Goal: Task Accomplishment & Management: Use online tool/utility

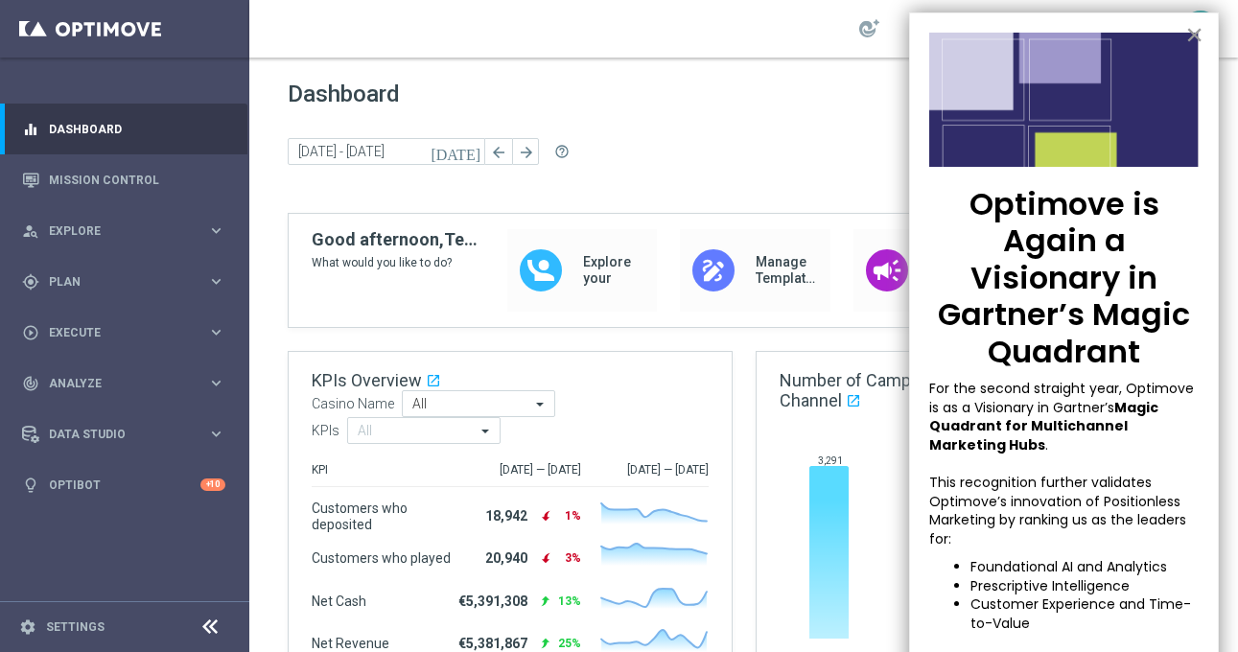
click at [1195, 36] on button "×" at bounding box center [1194, 34] width 18 height 31
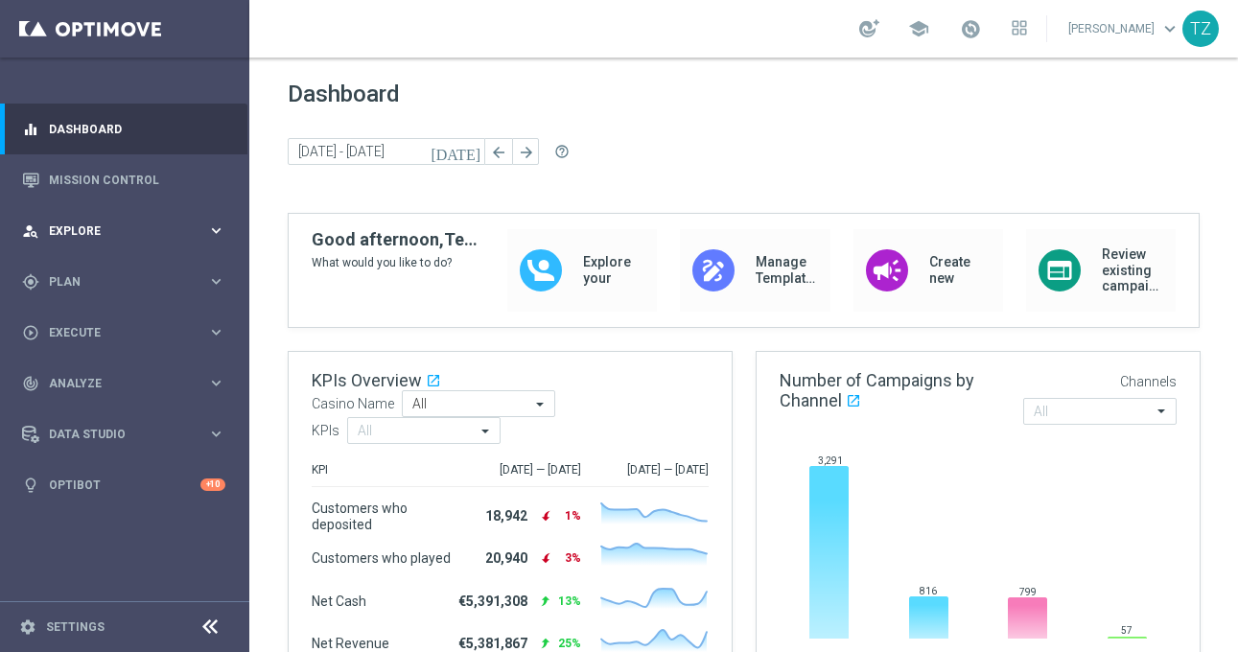
click at [130, 221] on div "person_search Explore keyboard_arrow_right" at bounding box center [123, 230] width 247 height 51
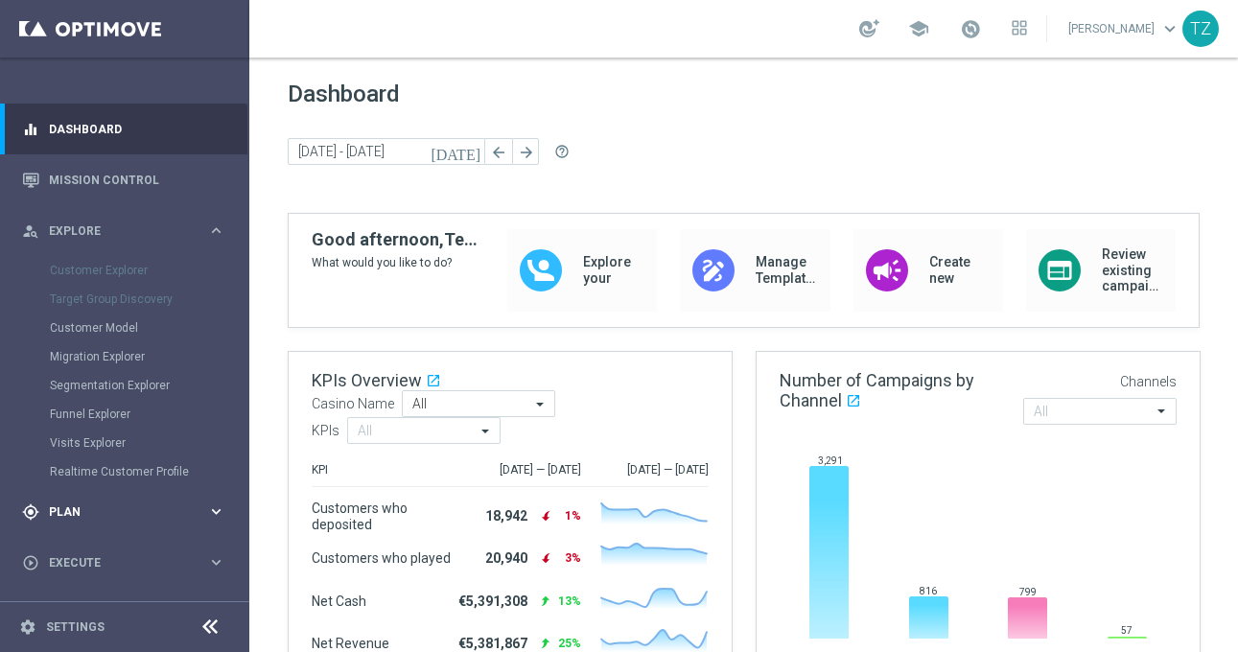
click at [117, 515] on span "Plan" at bounding box center [128, 512] width 158 height 12
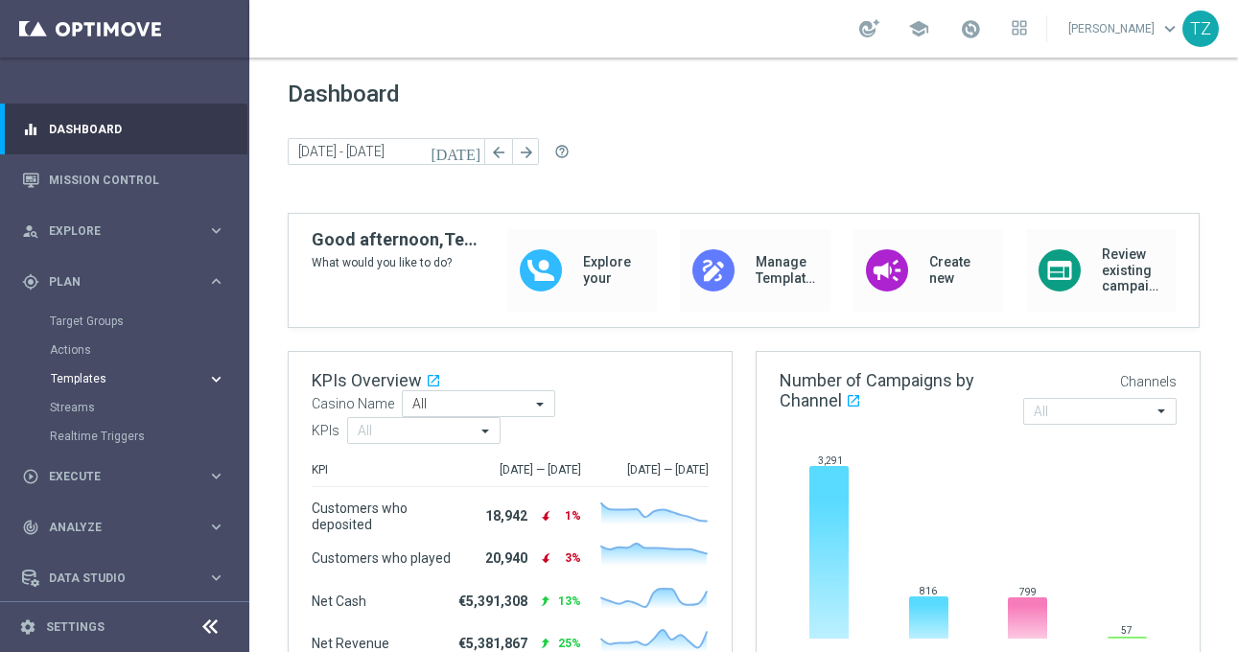
click at [96, 379] on span "Templates" at bounding box center [119, 379] width 137 height 12
click at [716, 268] on icon "draw" at bounding box center [713, 270] width 29 height 29
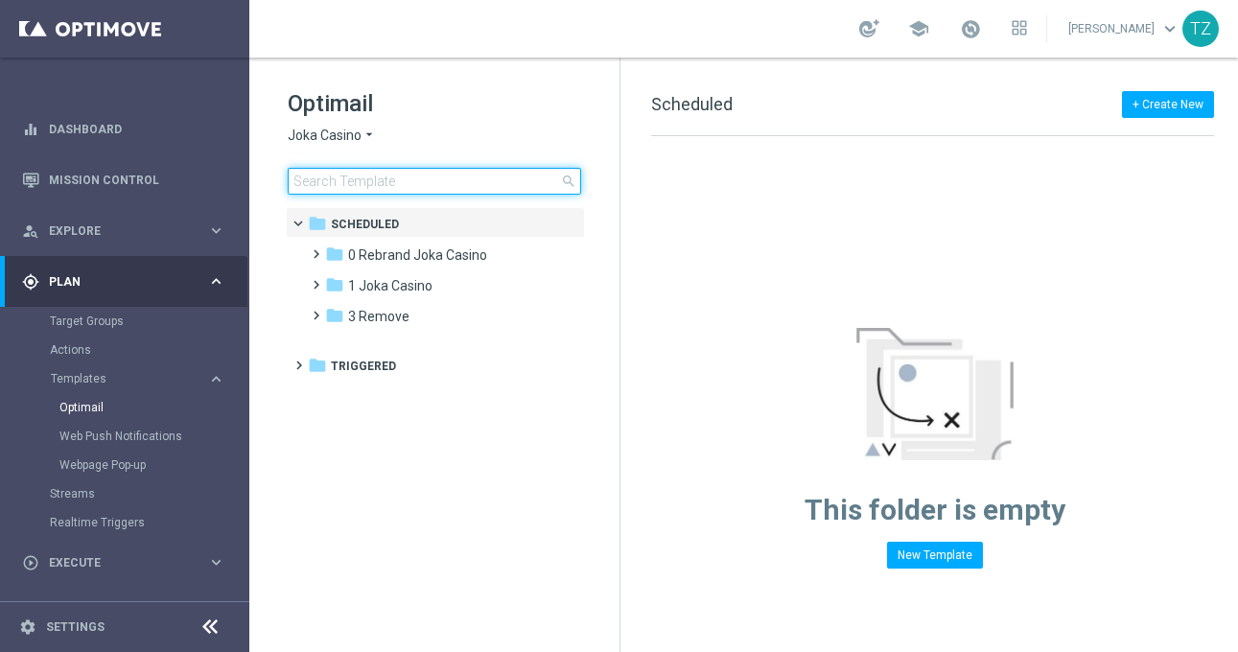
click at [386, 187] on input at bounding box center [434, 181] width 293 height 27
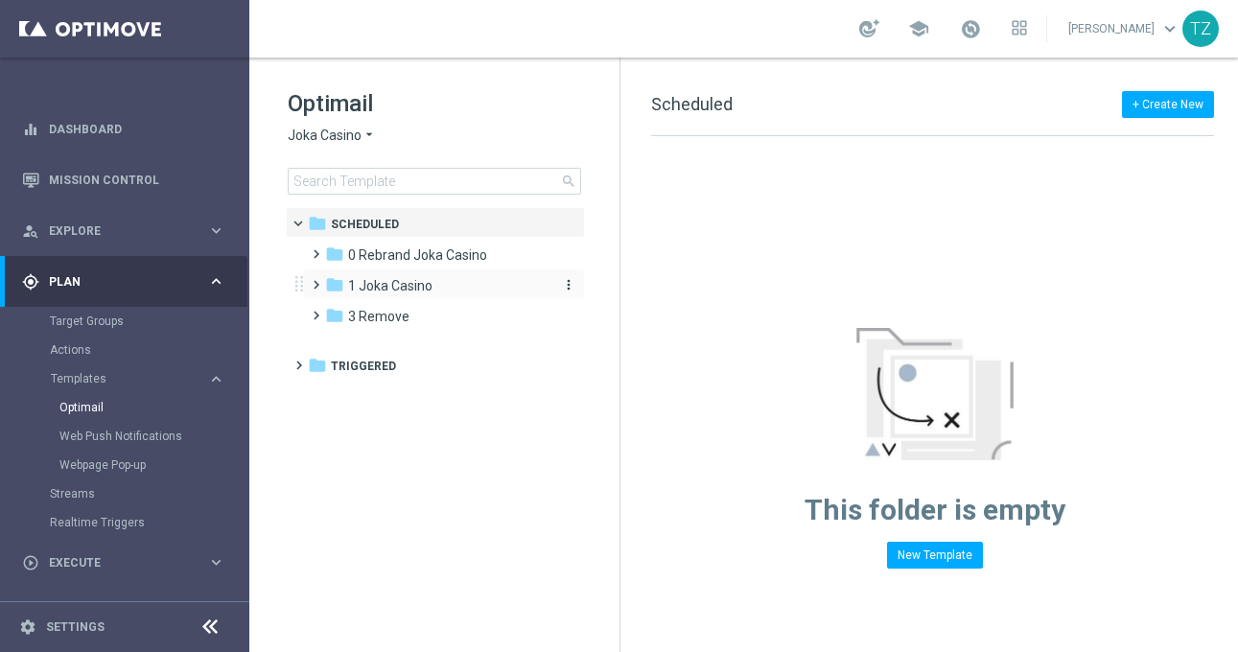
click at [407, 281] on span "1 Joka Casino" at bounding box center [390, 285] width 84 height 17
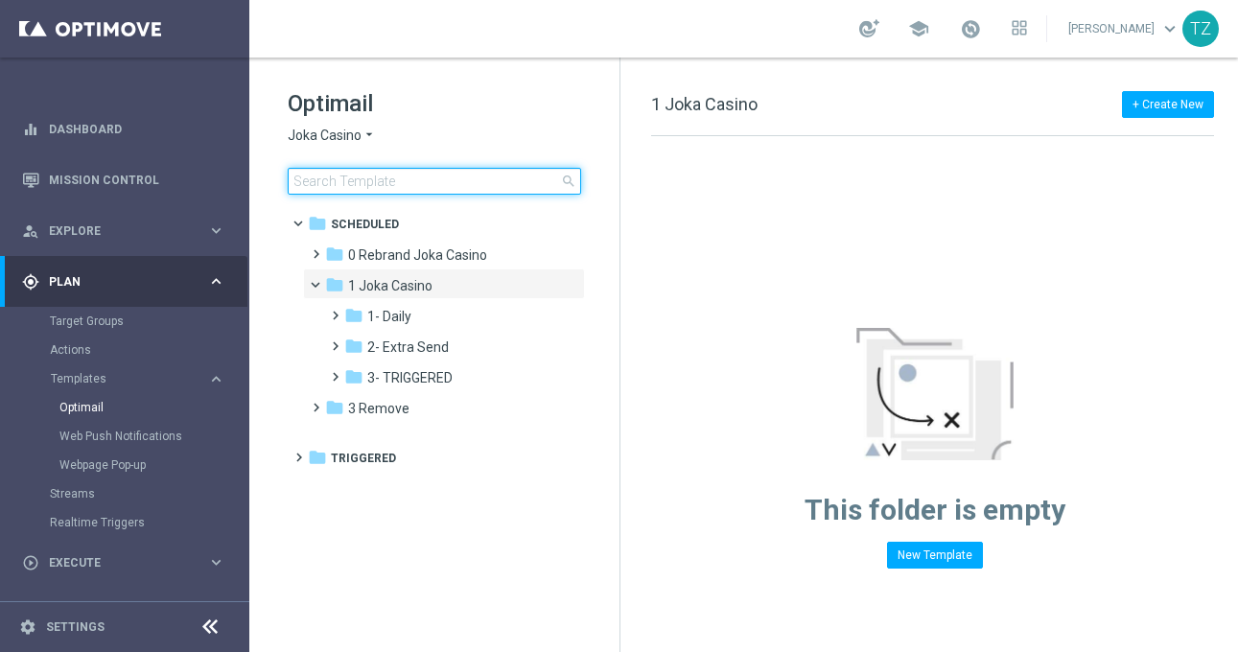
click at [418, 180] on input at bounding box center [434, 181] width 293 height 27
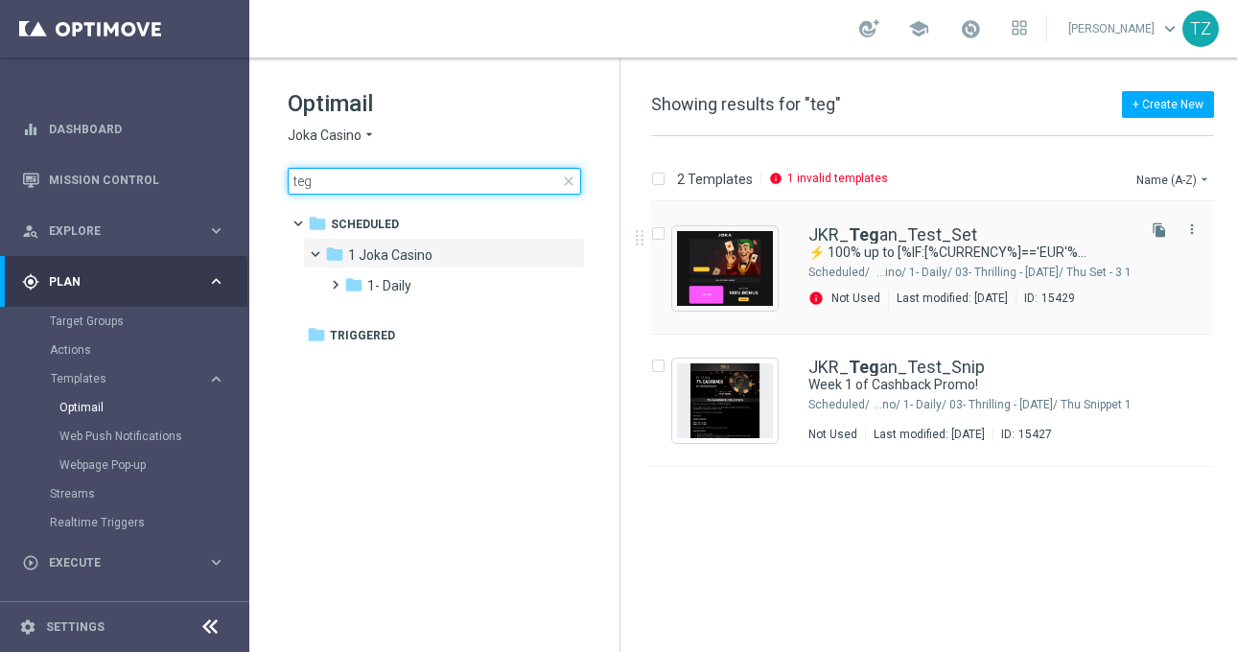
type input "teg"
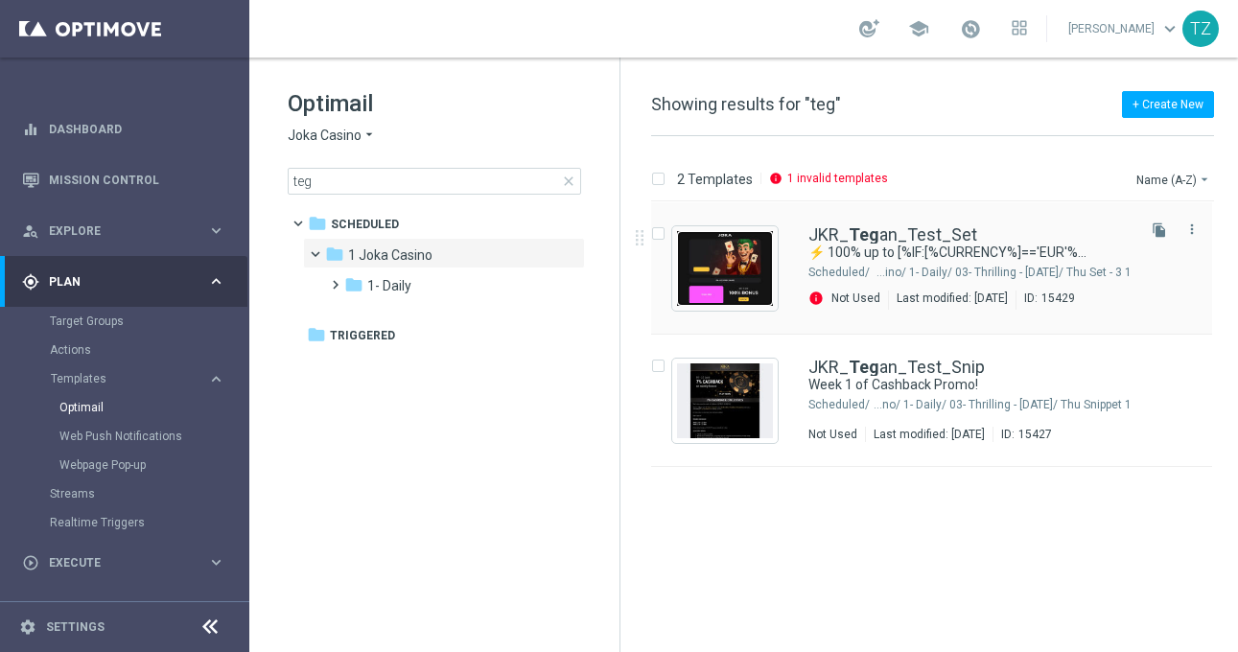
click at [730, 274] on img "Press SPACE to select this row." at bounding box center [725, 268] width 96 height 75
